Goal: Find specific page/section: Find specific page/section

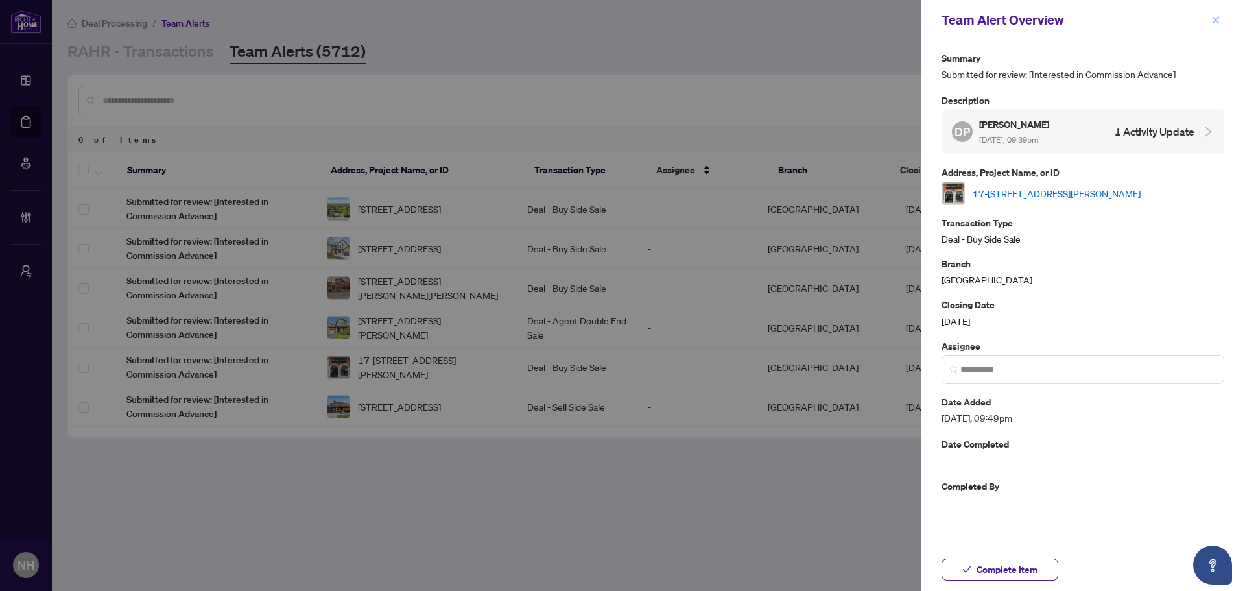
click at [1214, 14] on span "button" at bounding box center [1215, 20] width 9 height 21
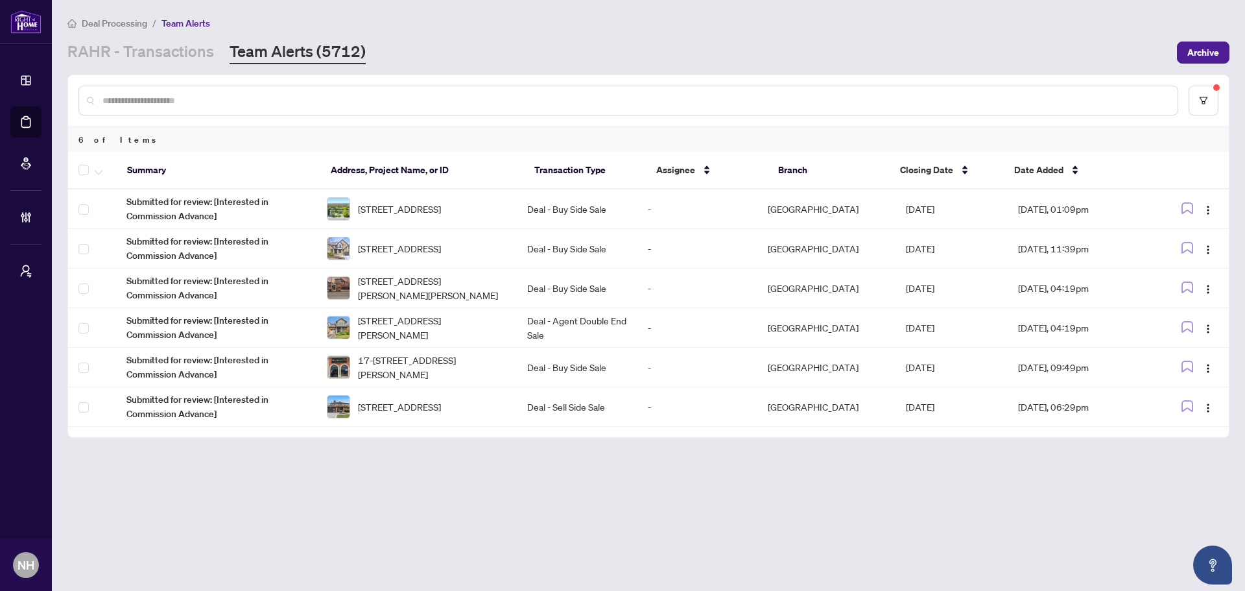
click at [1214, 18] on div "Deal Processing / Team Alerts" at bounding box center [648, 23] width 1162 height 15
click at [440, 202] on span "[STREET_ADDRESS]" at bounding box center [399, 209] width 83 height 14
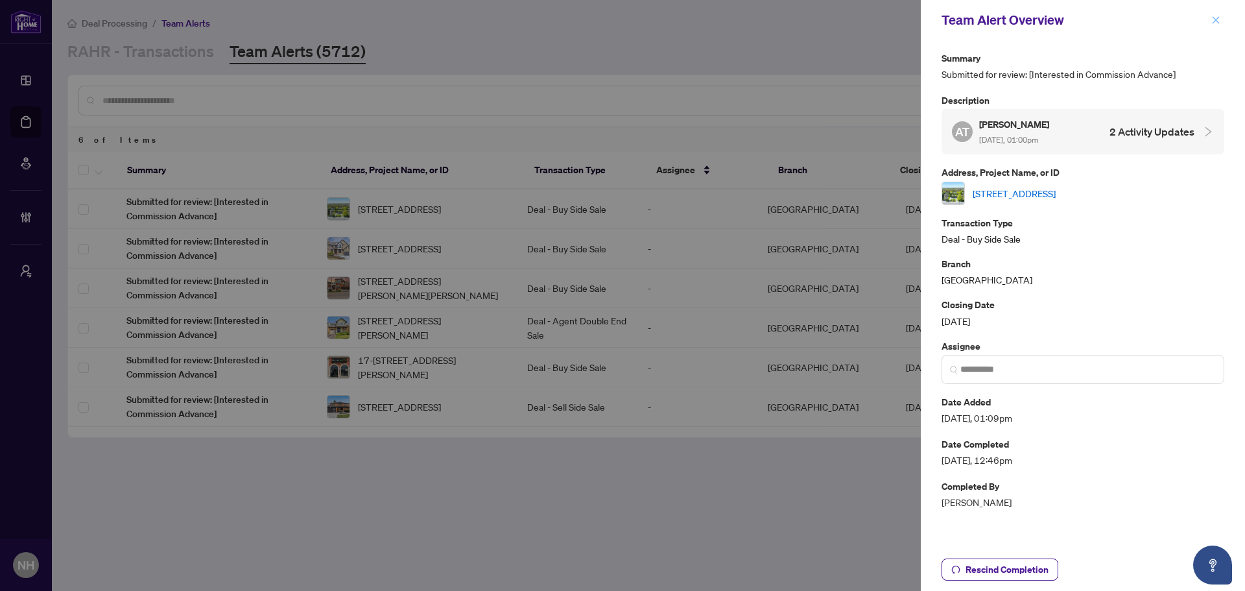
click at [1213, 16] on icon "close" at bounding box center [1215, 20] width 9 height 9
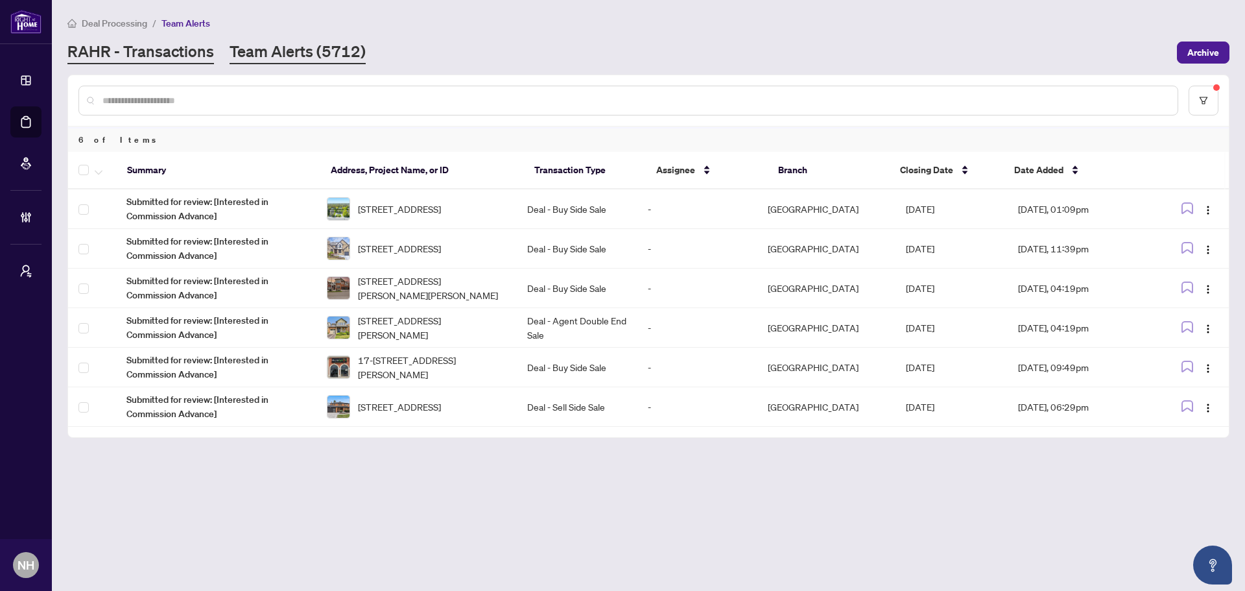
click at [123, 47] on link "RAHR - Transactions" at bounding box center [140, 52] width 147 height 23
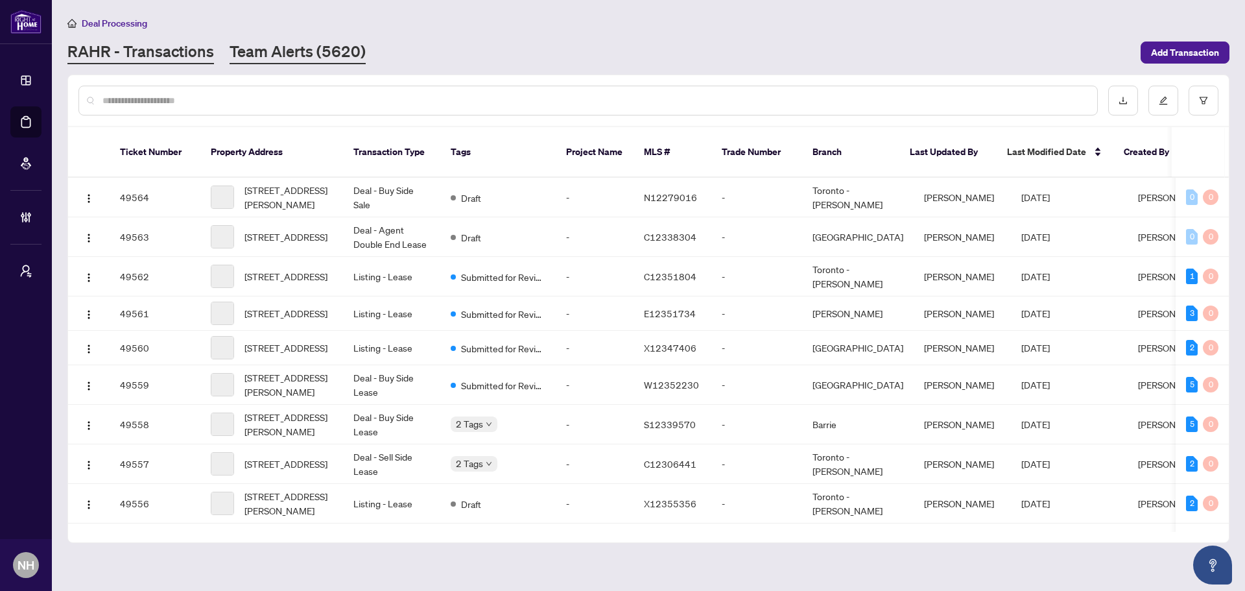
click at [301, 56] on link "Team Alerts (5620)" at bounding box center [298, 52] width 136 height 23
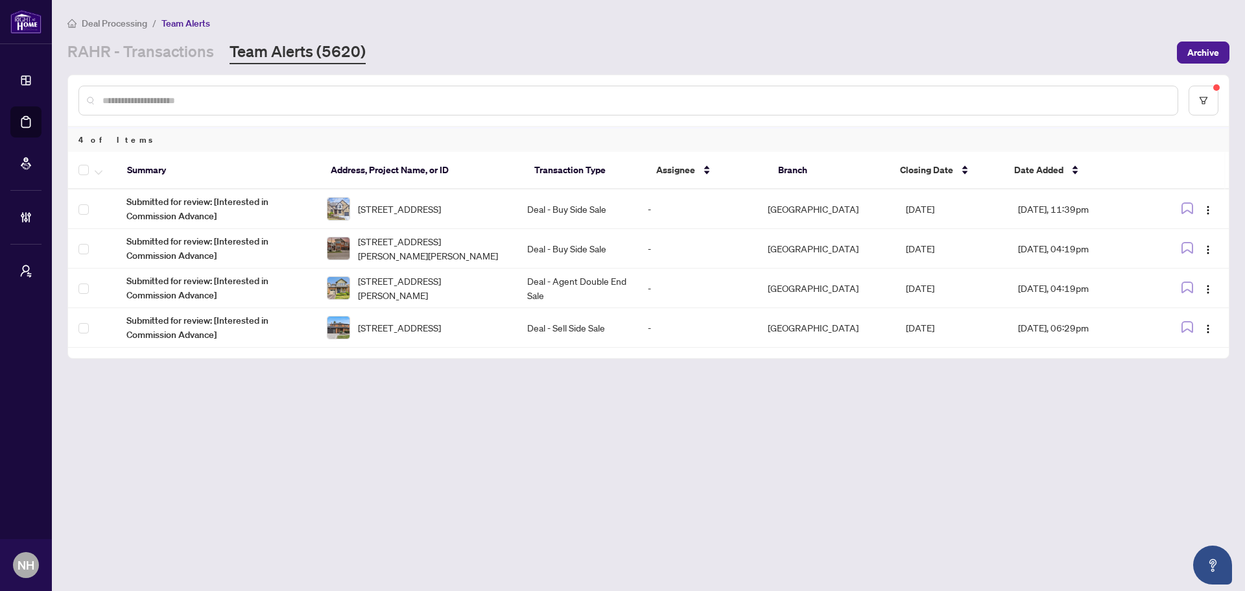
click at [479, 491] on main "Deal Processing / Team Alerts [PERSON_NAME] - Transactions Team Alerts (5620) A…" at bounding box center [648, 295] width 1193 height 591
